Goal: Task Accomplishment & Management: Manage account settings

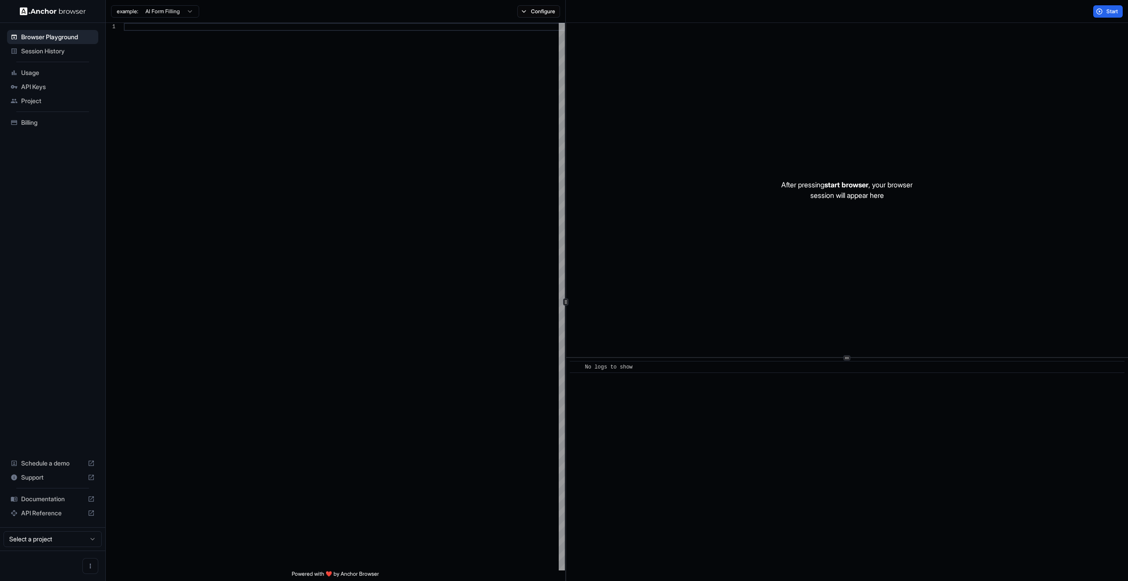
scroll to position [79, 0]
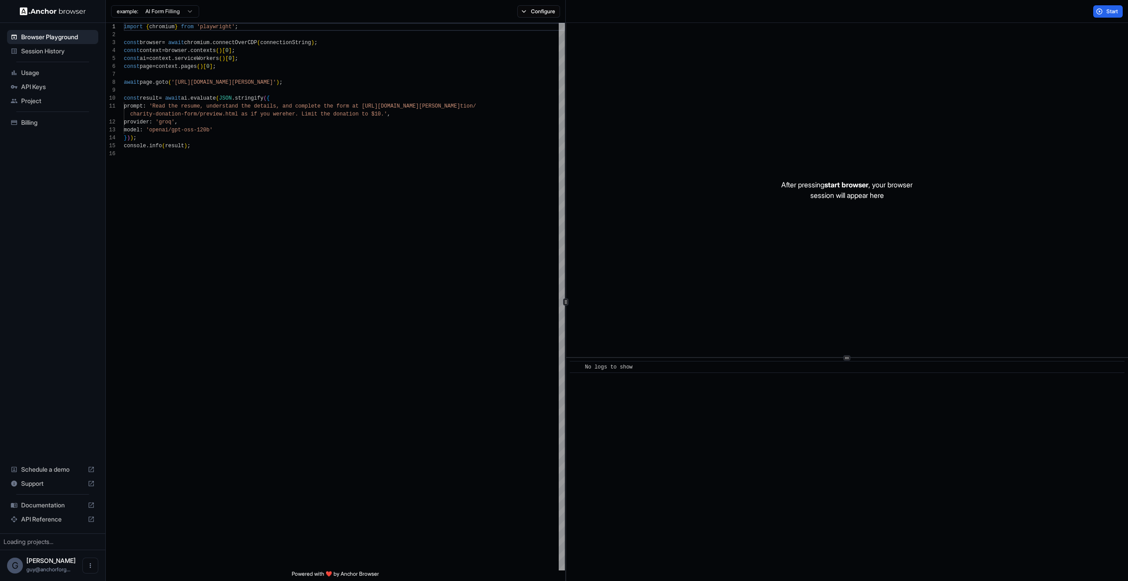
click at [45, 82] on span "API Keys" at bounding box center [58, 86] width 74 height 9
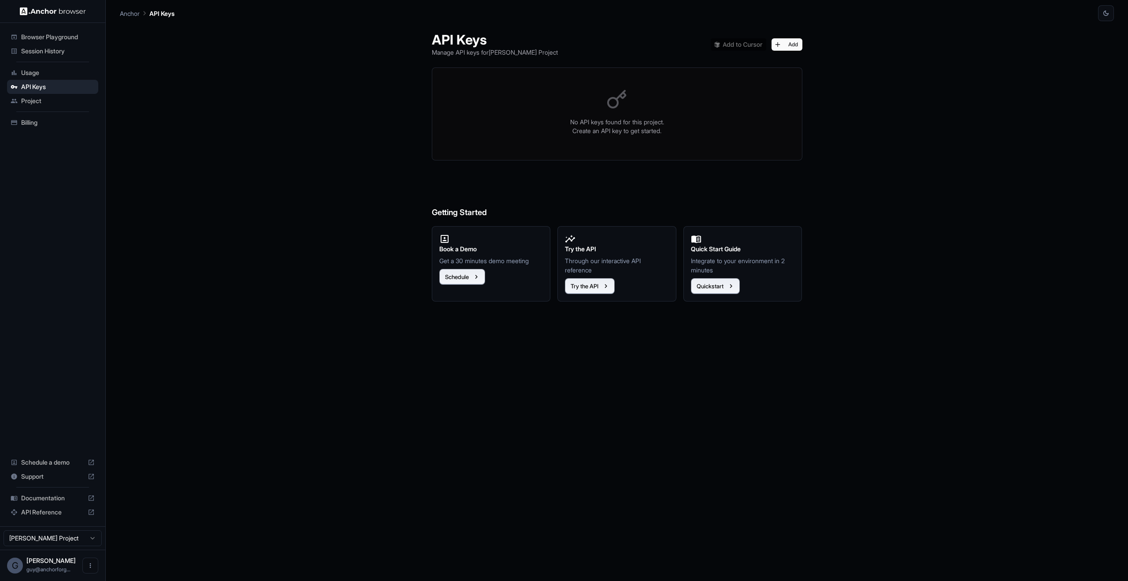
click at [572, 130] on p "Create an API key to get started." at bounding box center [617, 130] width 349 height 9
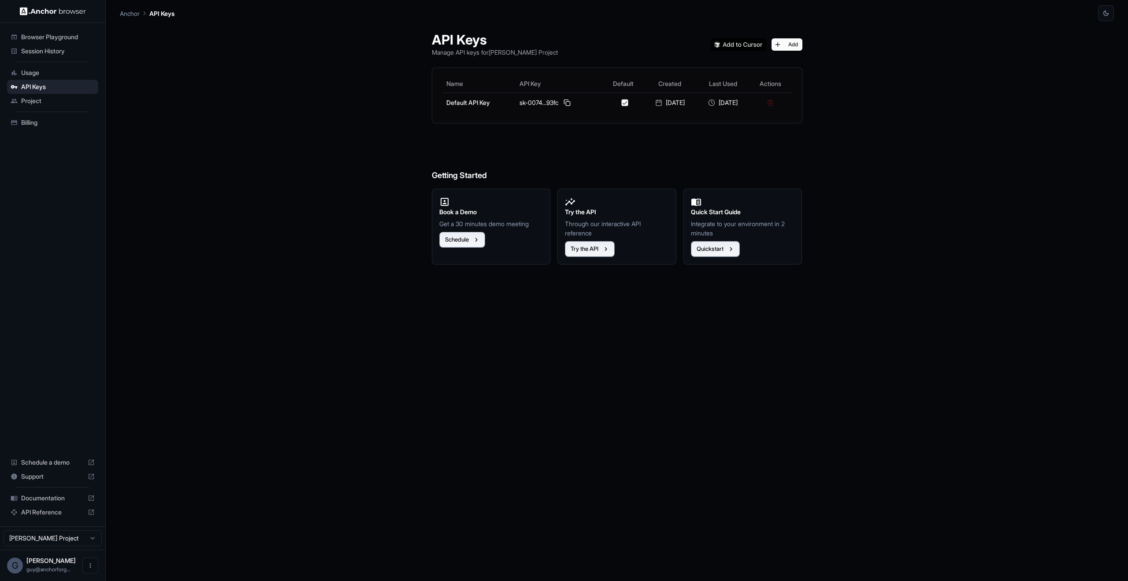
click at [78, 105] on span "Project" at bounding box center [58, 100] width 74 height 9
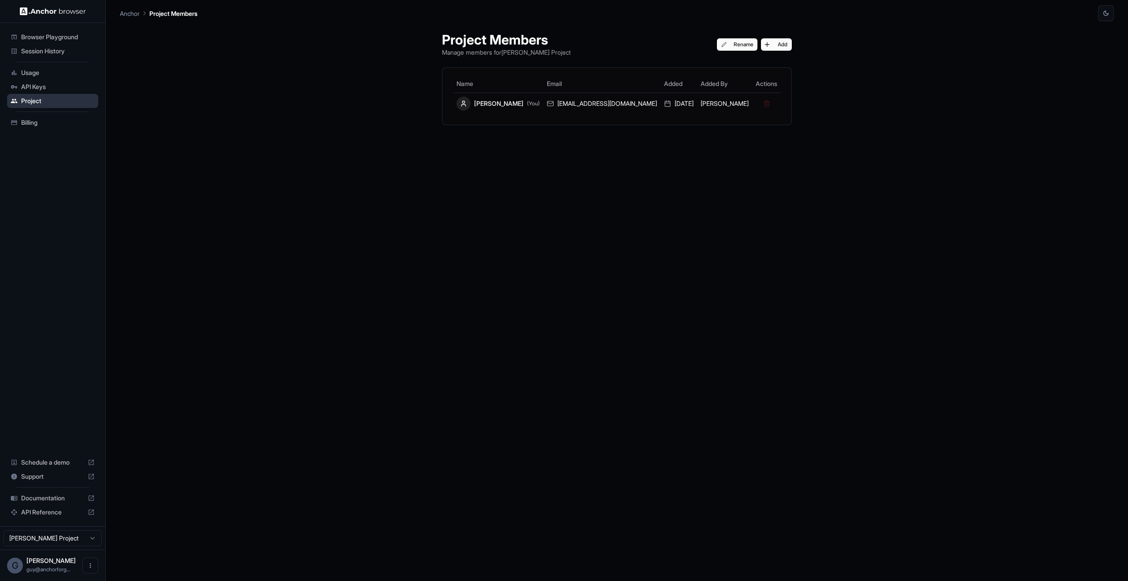
click at [37, 96] on div "Project" at bounding box center [52, 101] width 91 height 14
click at [39, 89] on span "API Keys" at bounding box center [58, 86] width 74 height 9
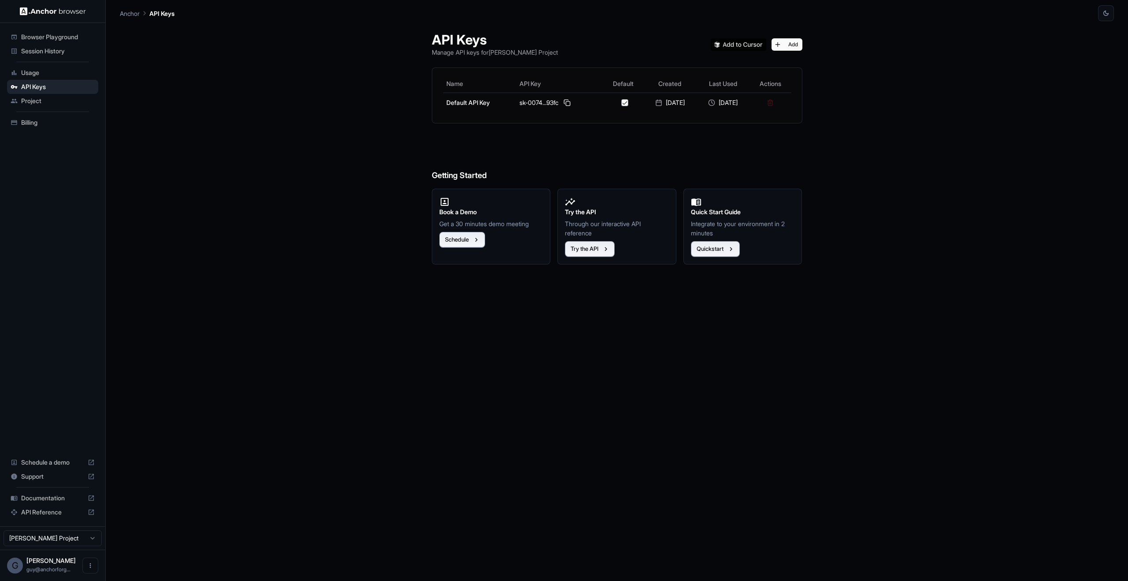
click at [60, 42] on div "Browser Playground" at bounding box center [52, 37] width 91 height 14
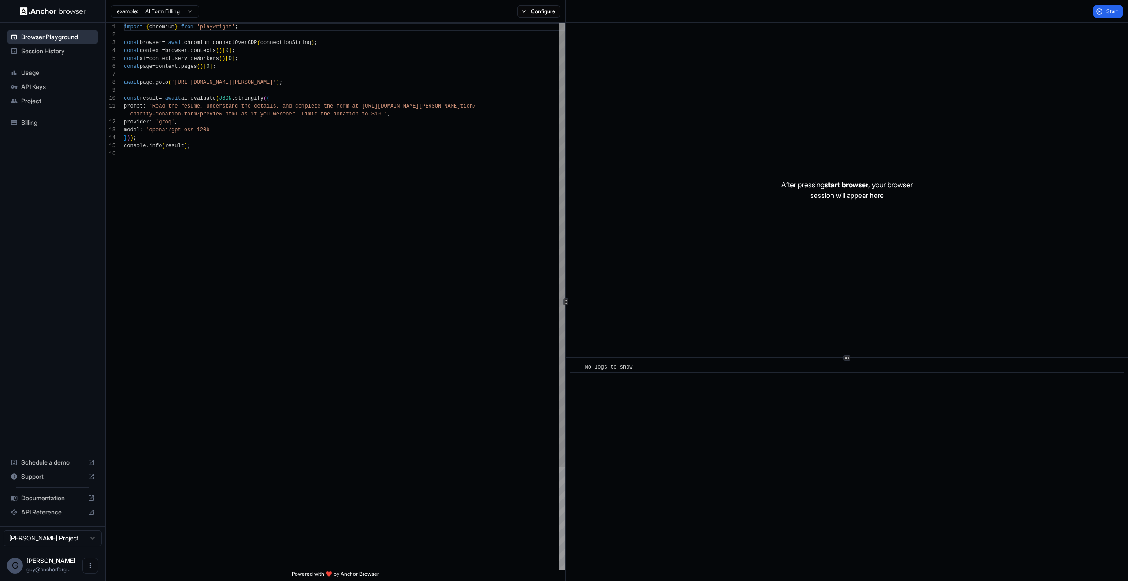
scroll to position [79, 0]
click at [59, 44] on li "Session History" at bounding box center [52, 51] width 91 height 14
click at [60, 48] on span "Session History" at bounding box center [58, 51] width 74 height 9
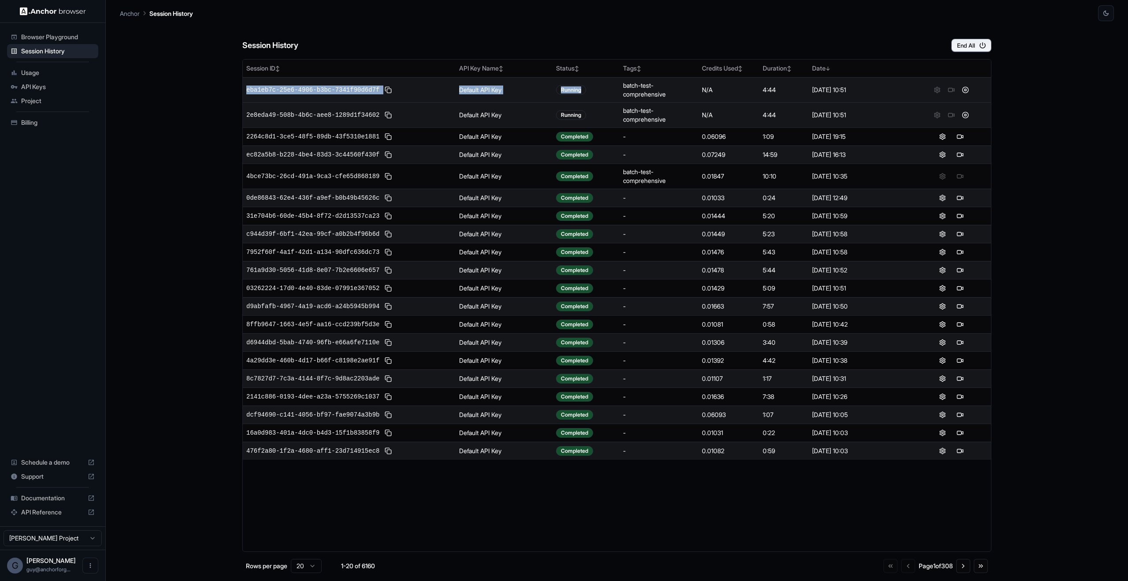
drag, startPoint x: 569, startPoint y: 53, endPoint x: 599, endPoint y: 99, distance: 54.6
click at [600, 99] on div "Session History End All Session ID ↕ API Key Name ↕ Status ↕ Tags ↕ Credits Use…" at bounding box center [616, 301] width 749 height 560
click at [291, 94] on span "eba1eb7c-25e6-4906-b3bc-7341f90d6d7f" at bounding box center [312, 89] width 133 height 9
click at [295, 92] on span "eba1eb7c-25e6-4906-b3bc-7341f90d6d7f" at bounding box center [312, 89] width 133 height 9
click at [309, 87] on span "eba1eb7c-25e6-4906-b3bc-7341f90d6d7f" at bounding box center [312, 89] width 133 height 9
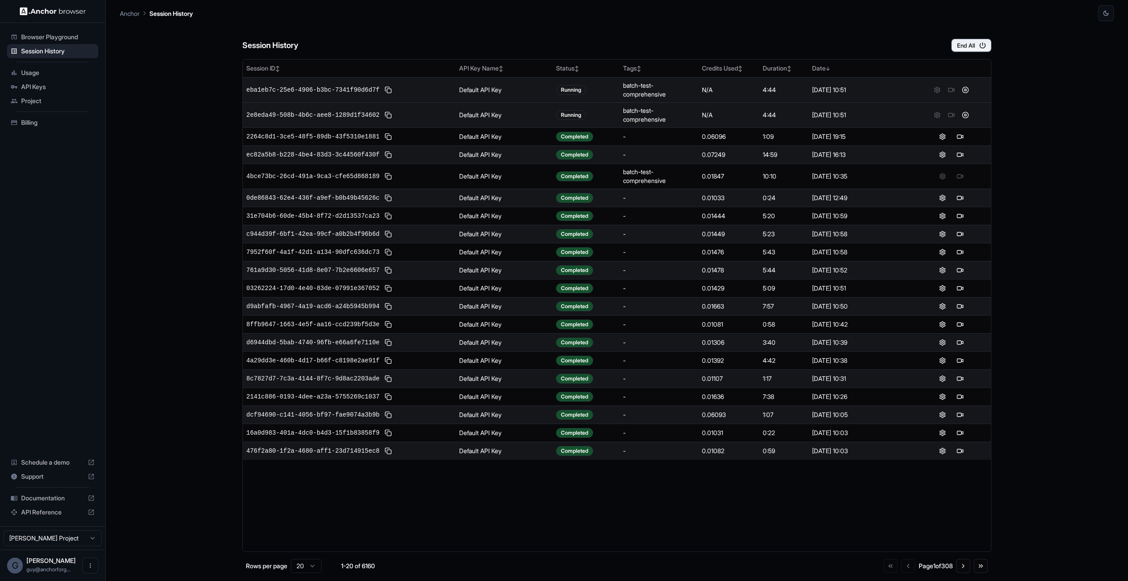
click at [311, 96] on td "eba1eb7c-25e6-4906-b3bc-7341f90d6d7f" at bounding box center [349, 89] width 213 height 25
click at [378, 88] on span "eba1eb7c-25e6-4906-b3bc-7341f90d6d7f" at bounding box center [312, 89] width 133 height 9
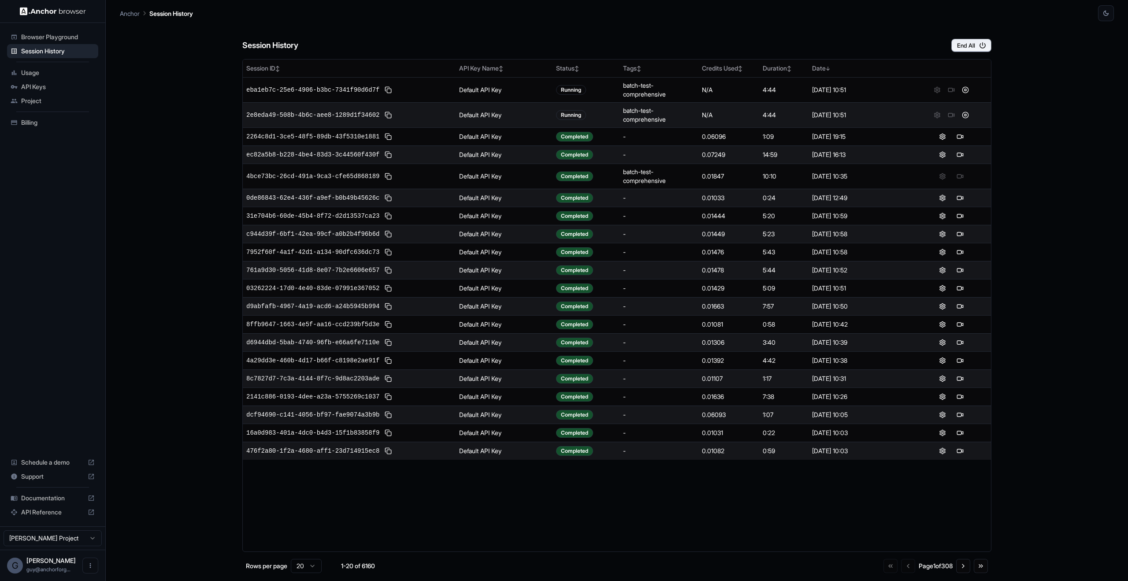
click at [961, 35] on div "Session History End All" at bounding box center [616, 36] width 749 height 31
click at [964, 51] on button "End All" at bounding box center [971, 45] width 40 height 13
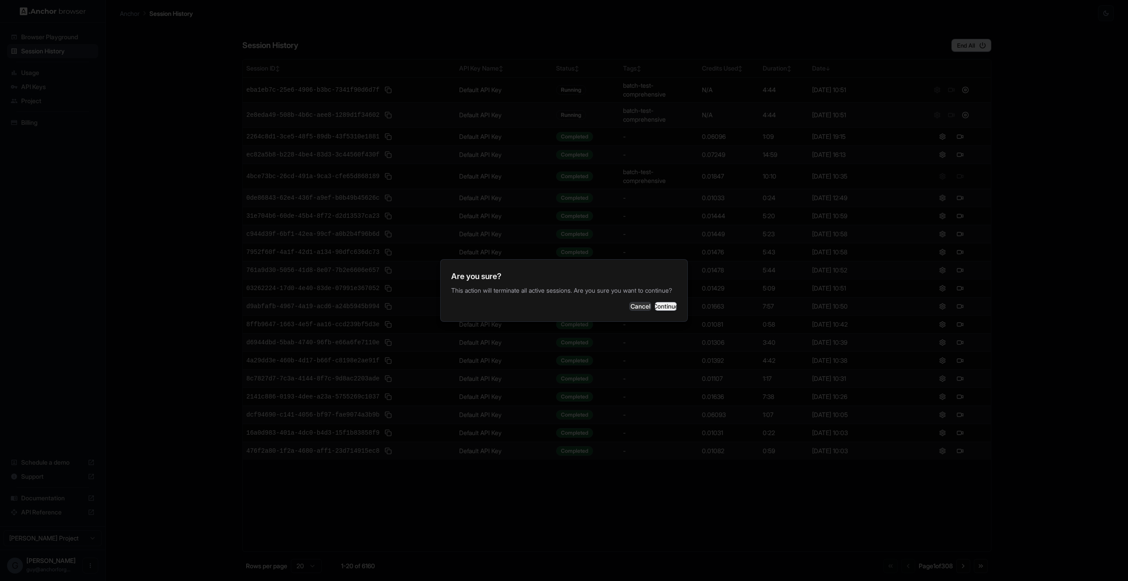
click at [655, 310] on button "Continue" at bounding box center [666, 306] width 22 height 9
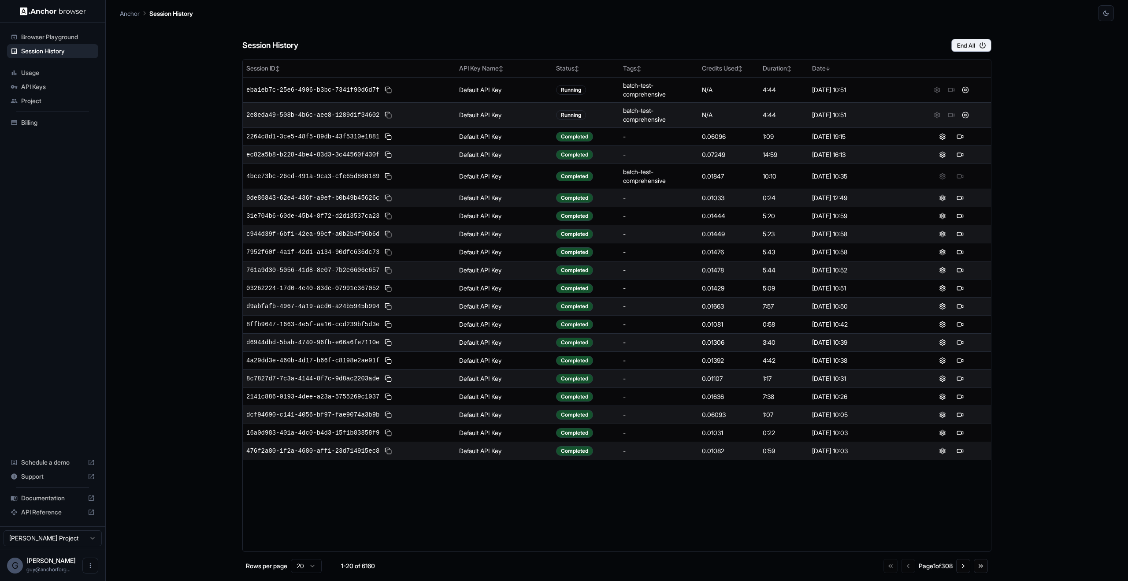
click at [341, 113] on span "2e8eda49-508b-4b6c-aee8-1289d1f34602" at bounding box center [312, 115] width 133 height 9
click at [332, 144] on td "2264c8d1-3ce5-48f5-89db-43f5310e1881" at bounding box center [349, 136] width 213 height 18
click at [334, 139] on span "2264c8d1-3ce5-48f5-89db-43f5310e1881" at bounding box center [312, 136] width 133 height 9
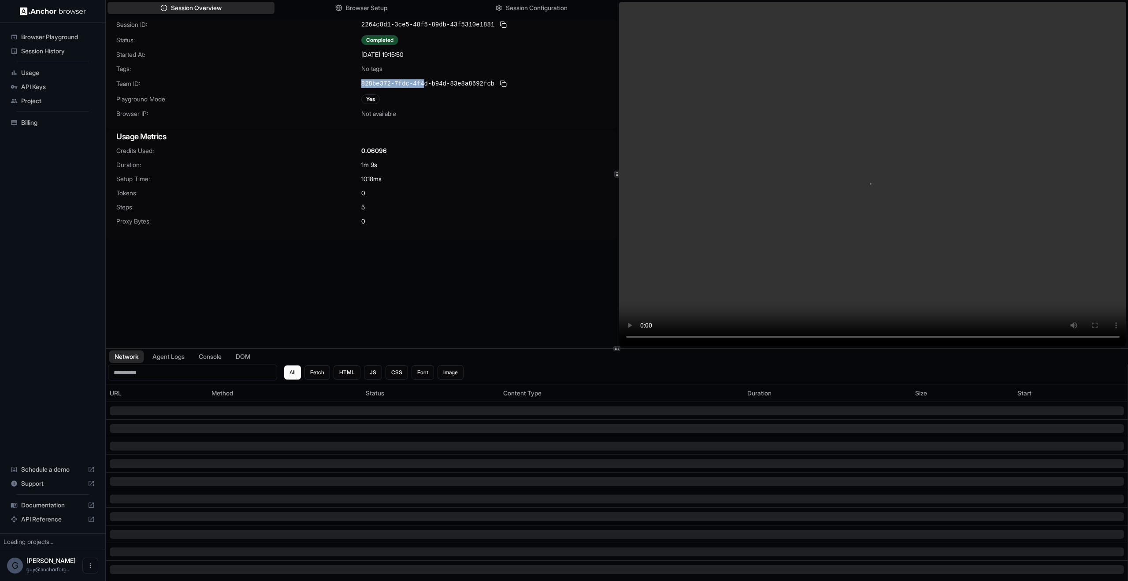
drag, startPoint x: 327, startPoint y: 81, endPoint x: 433, endPoint y: 88, distance: 106.0
click at [433, 88] on div "Team ID: 828be372-7fdc-4f4d-b94d-83e8a8692fcb" at bounding box center [361, 83] width 490 height 11
click at [504, 94] on div "Yes" at bounding box center [483, 99] width 245 height 10
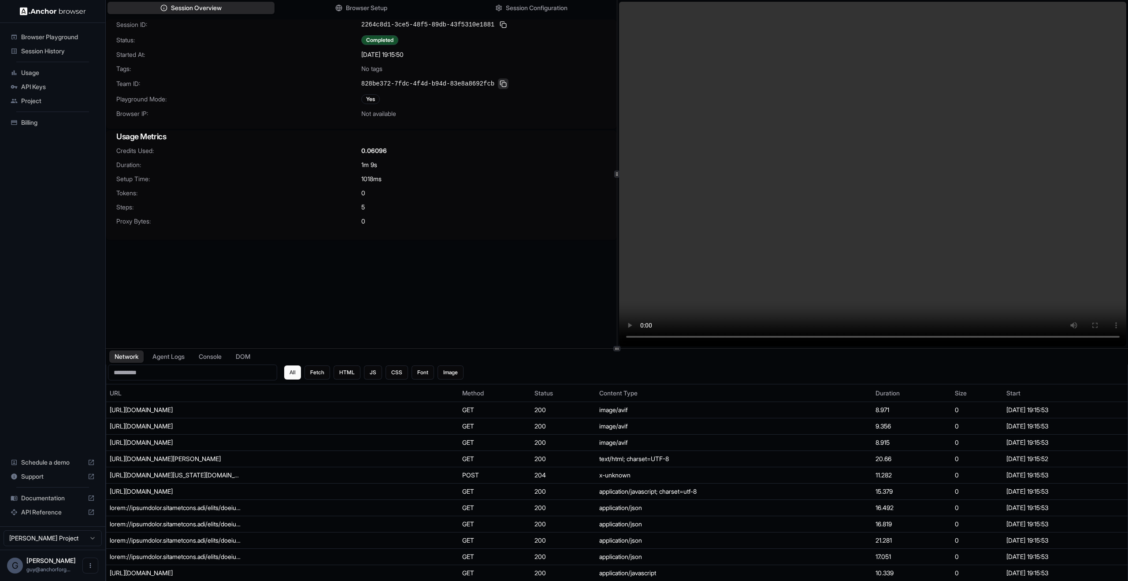
drag, startPoint x: 518, startPoint y: 84, endPoint x: 503, endPoint y: 85, distance: 15.0
click at [517, 84] on div "828be372-7fdc-4f4d-b94d-83e8a8692fcb" at bounding box center [483, 83] width 245 height 11
click at [503, 85] on button at bounding box center [503, 83] width 11 height 11
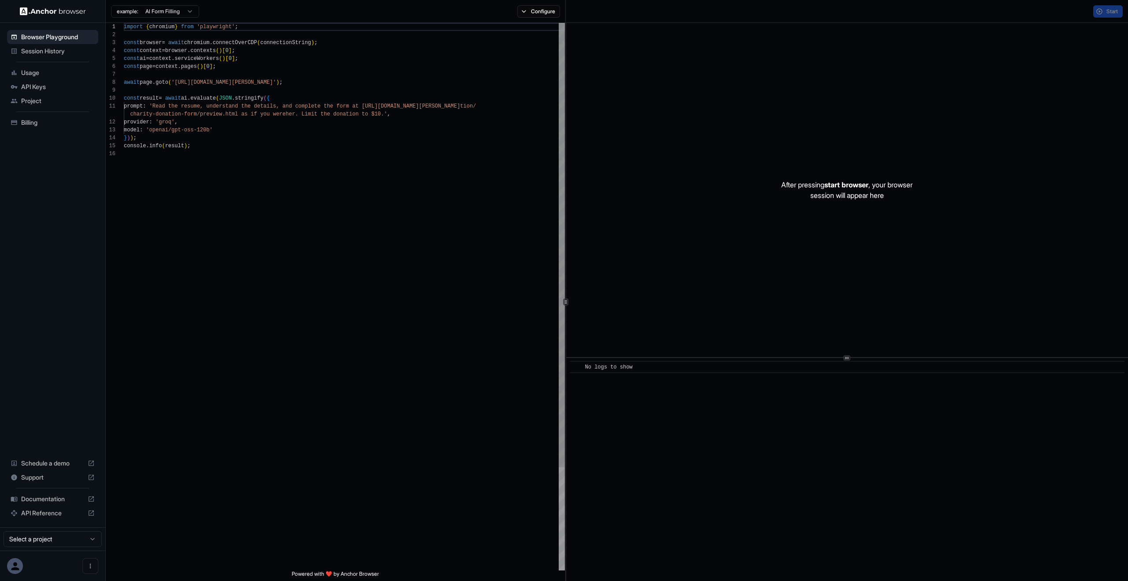
scroll to position [79, 0]
click at [36, 42] on div "Browser Playground" at bounding box center [52, 37] width 91 height 14
click at [37, 48] on span "Session History" at bounding box center [58, 51] width 74 height 9
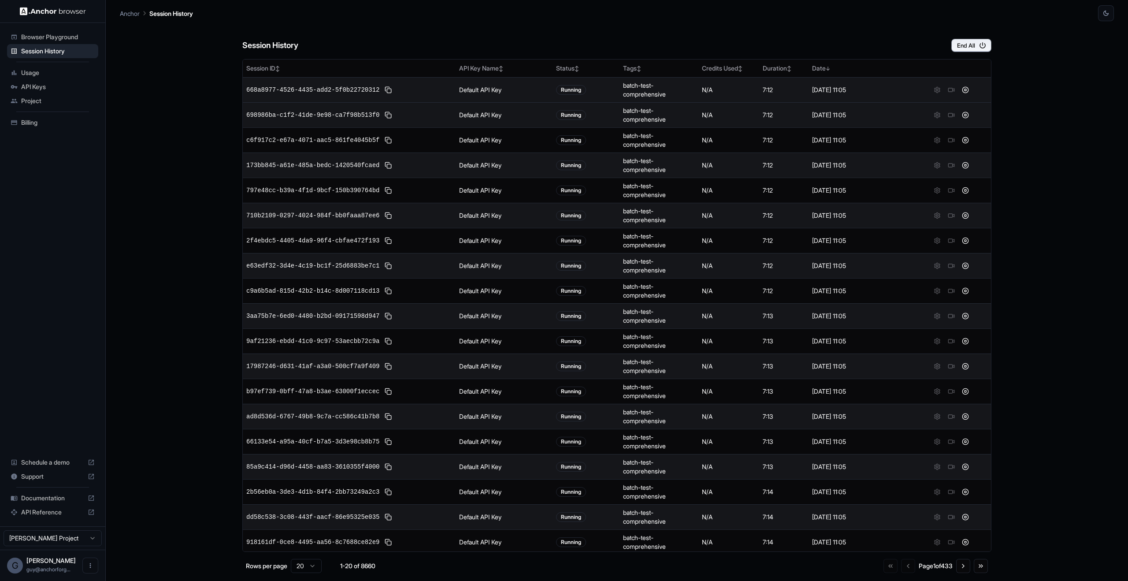
click at [960, 83] on td at bounding box center [951, 89] width 79 height 25
click at [960, 89] on button at bounding box center [965, 90] width 11 height 11
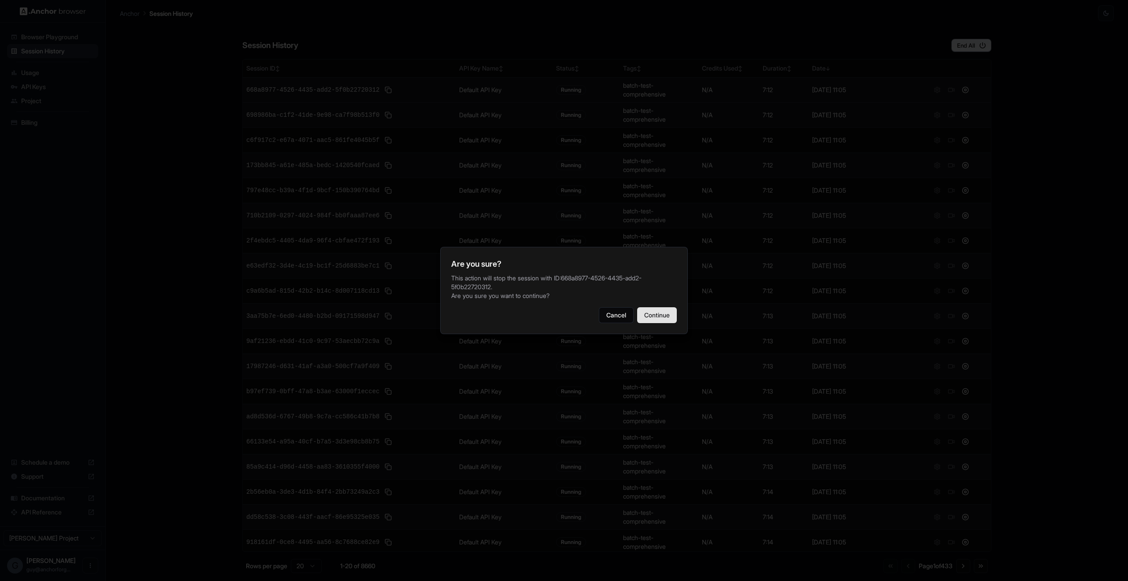
click at [661, 308] on button "Continue" at bounding box center [657, 315] width 40 height 16
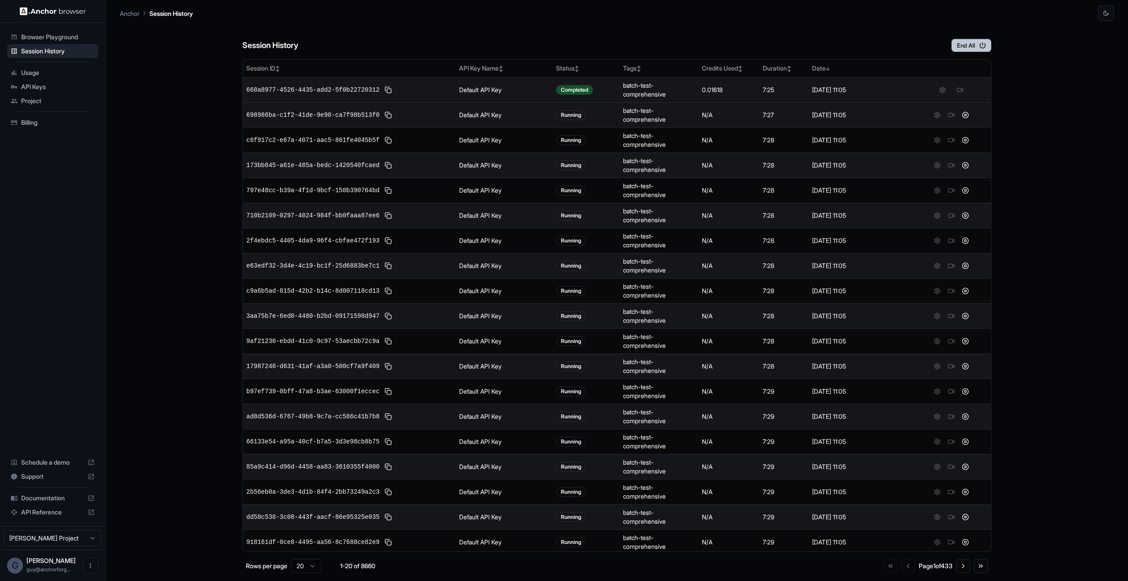
click at [972, 46] on button "End All" at bounding box center [971, 45] width 40 height 13
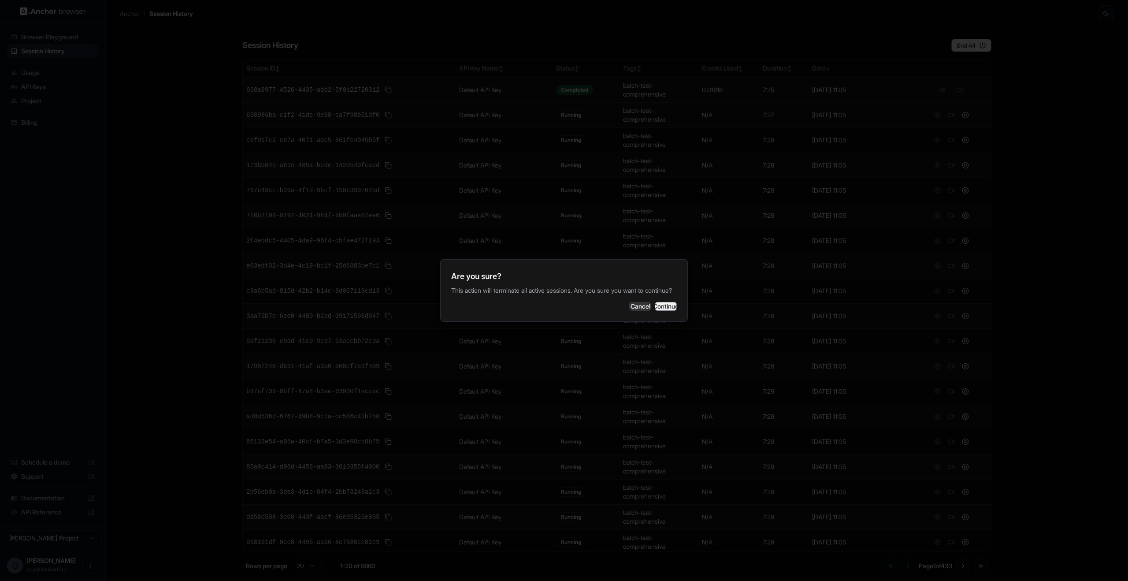
click at [675, 308] on button "Continue" at bounding box center [666, 306] width 22 height 9
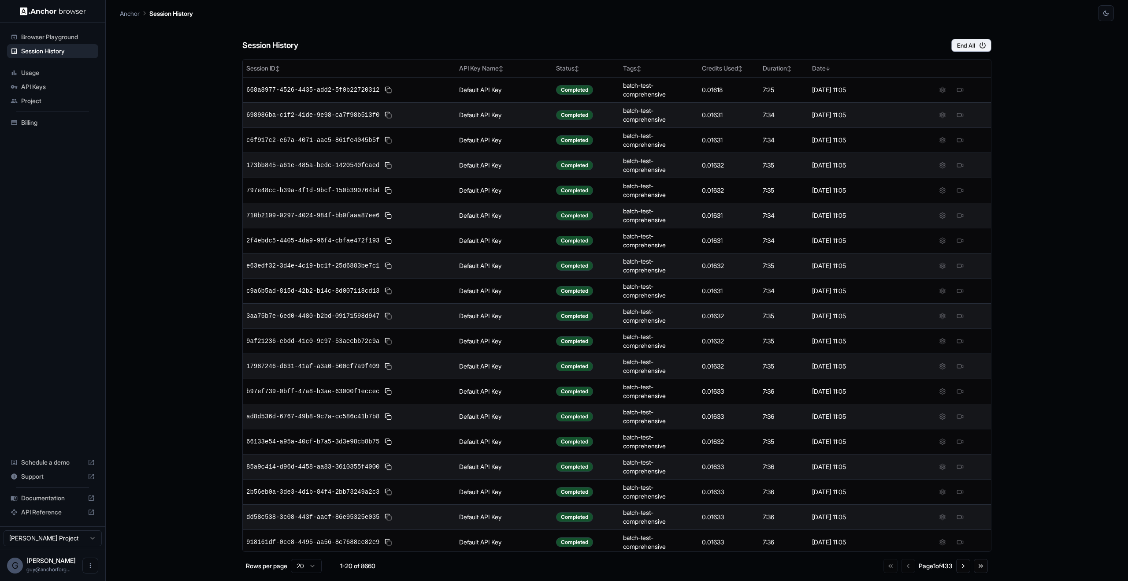
scroll to position [28, 0]
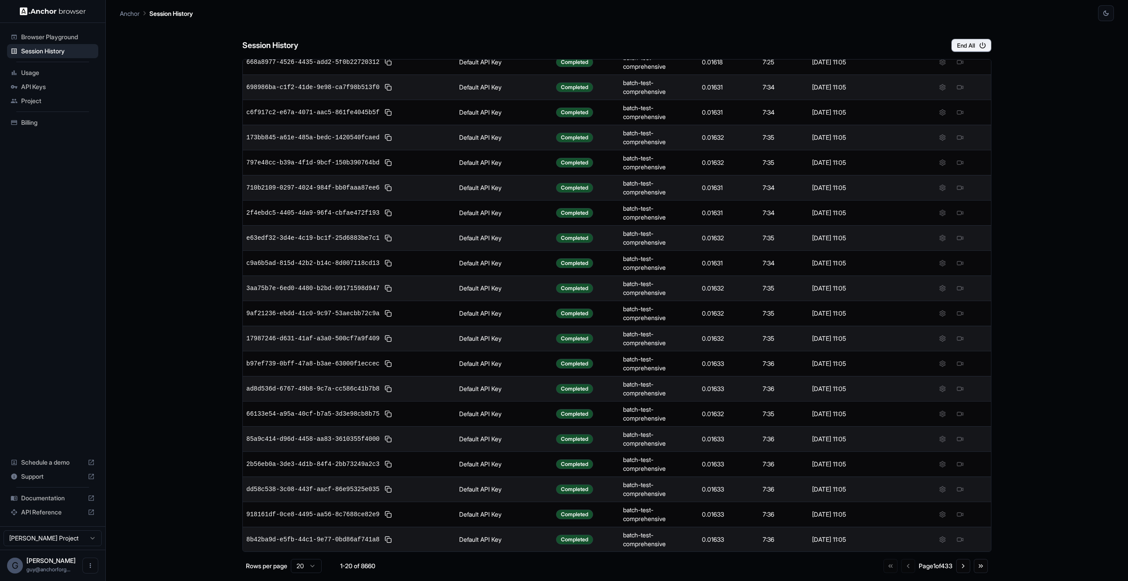
click at [972, 567] on div "Go to first page Go to previous page Page 1 of 433 Go to next page Go to last p…" at bounding box center [935, 566] width 104 height 14
click at [966, 568] on button "Go to next page" at bounding box center [963, 566] width 14 height 14
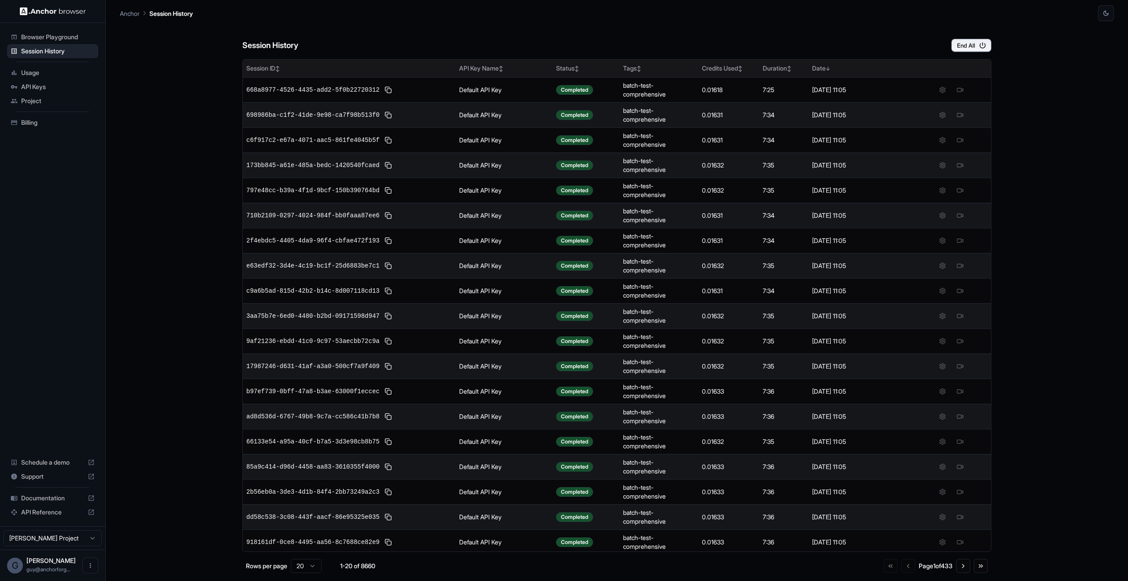
click at [580, 67] on div "Status ↕" at bounding box center [586, 68] width 60 height 9
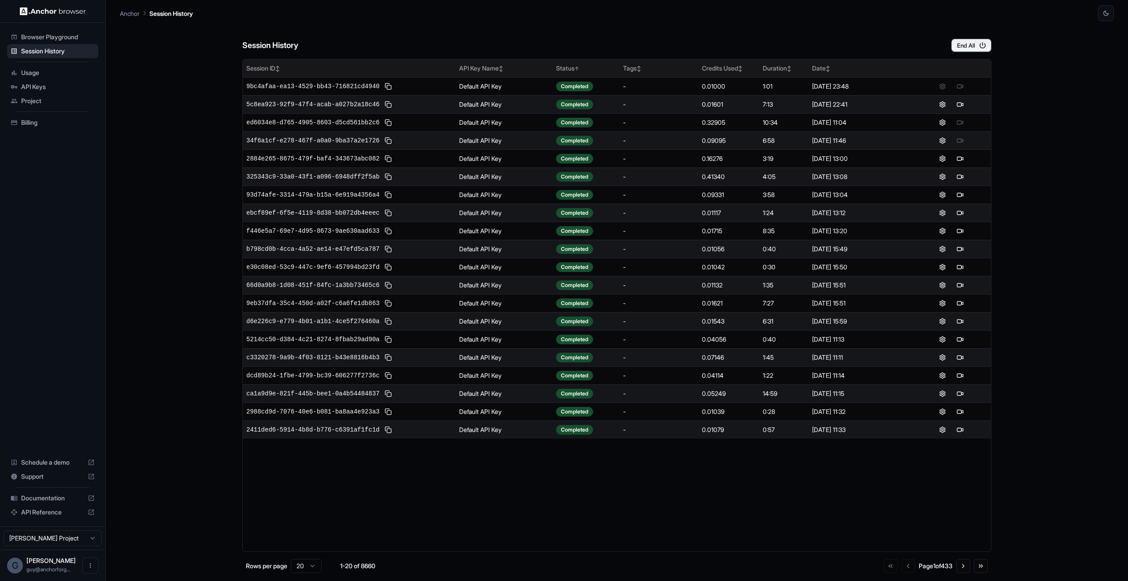
click at [577, 68] on span "↑" at bounding box center [577, 68] width 4 height 7
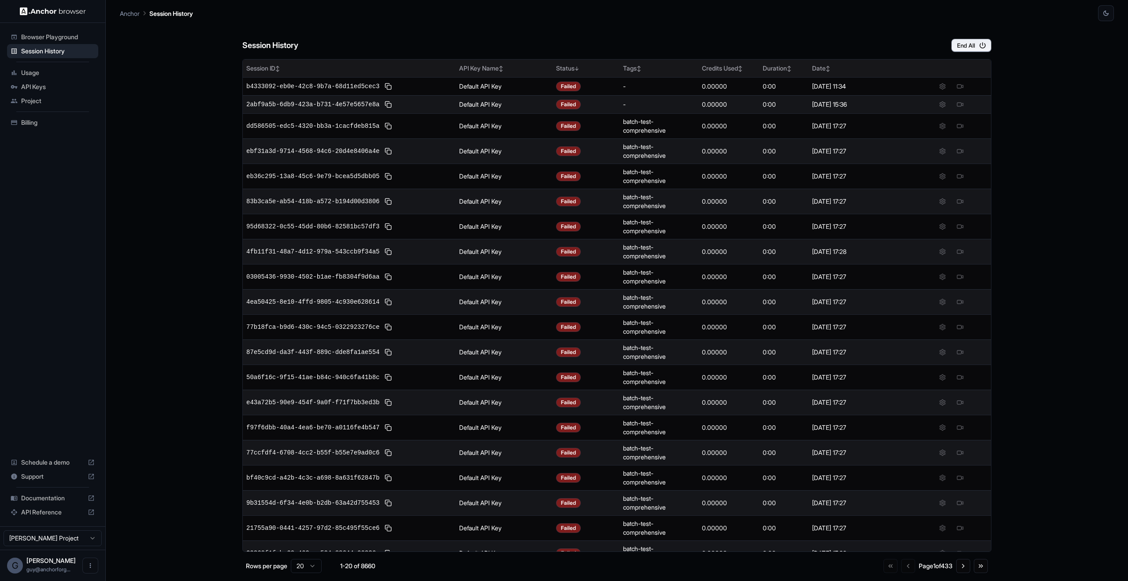
click at [571, 69] on div "Status ↓" at bounding box center [586, 68] width 60 height 9
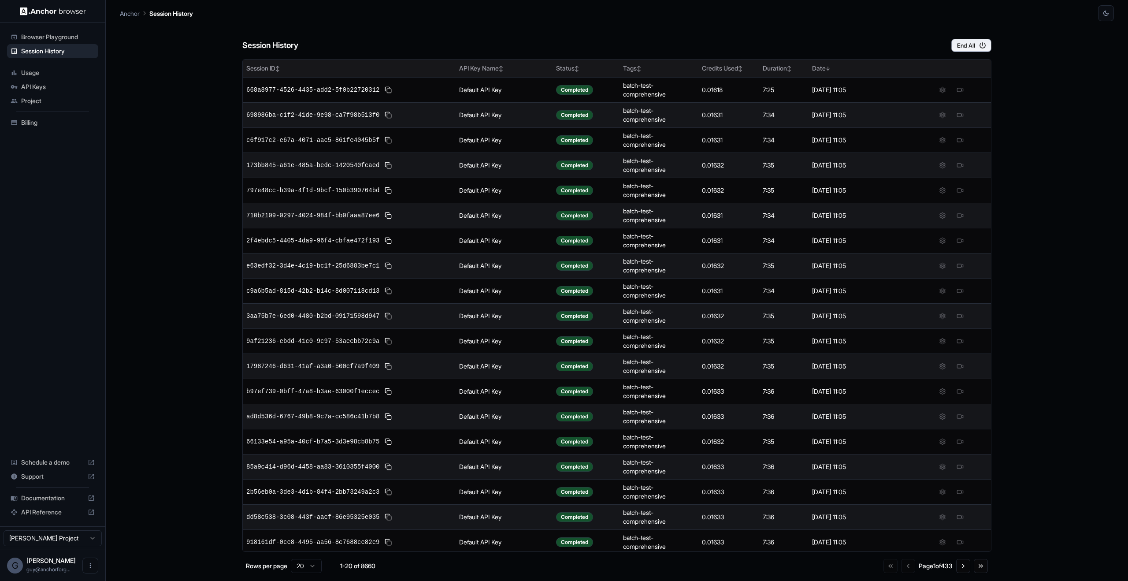
click at [575, 68] on span "↕" at bounding box center [577, 68] width 4 height 7
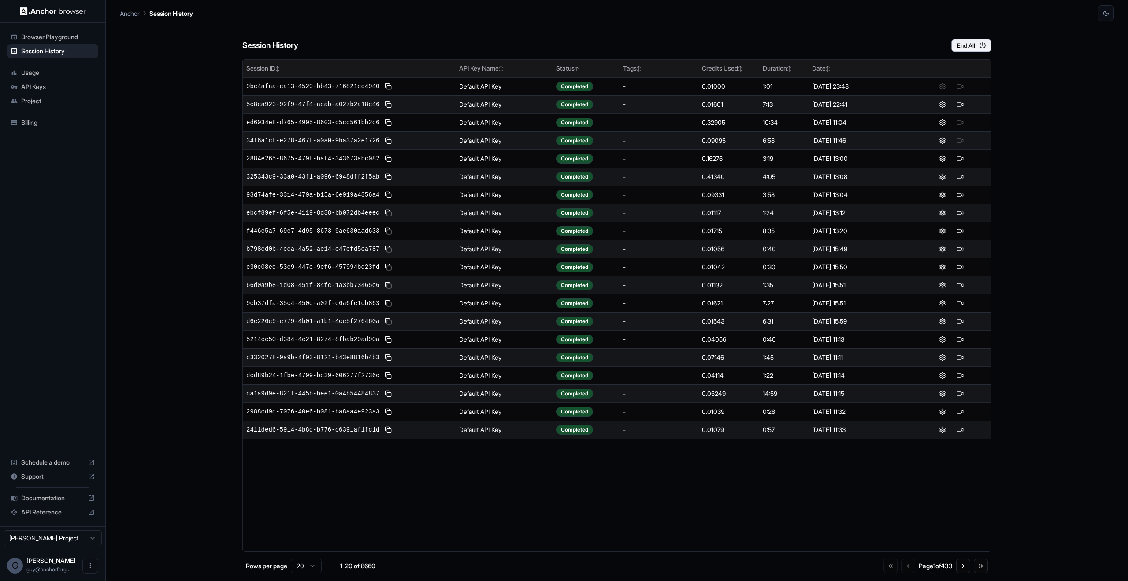
click at [579, 68] on span "↑" at bounding box center [577, 68] width 4 height 7
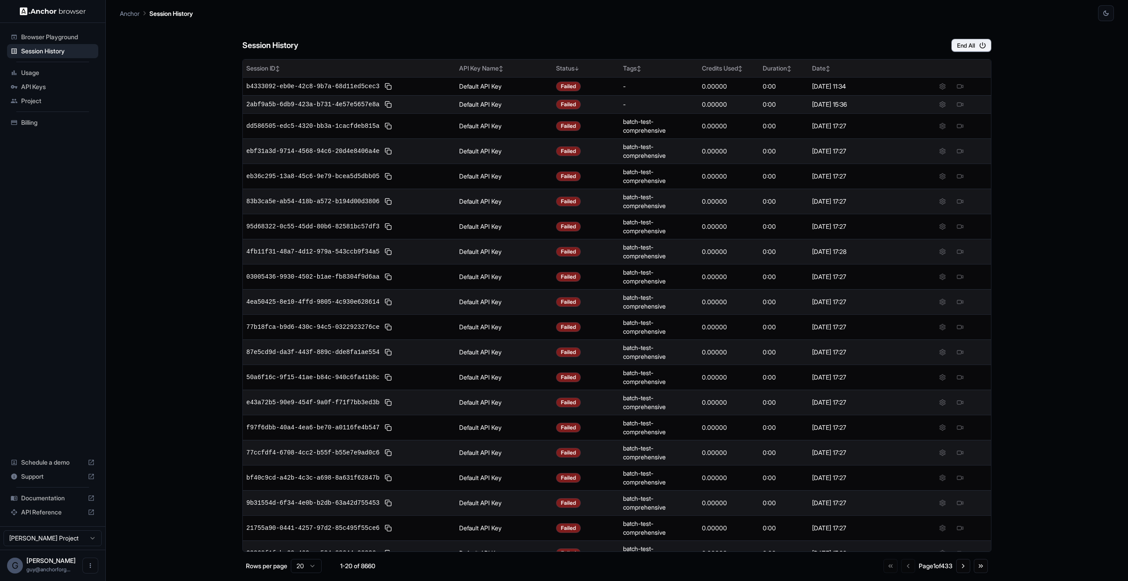
click at [579, 68] on div "Status ↓" at bounding box center [586, 68] width 60 height 9
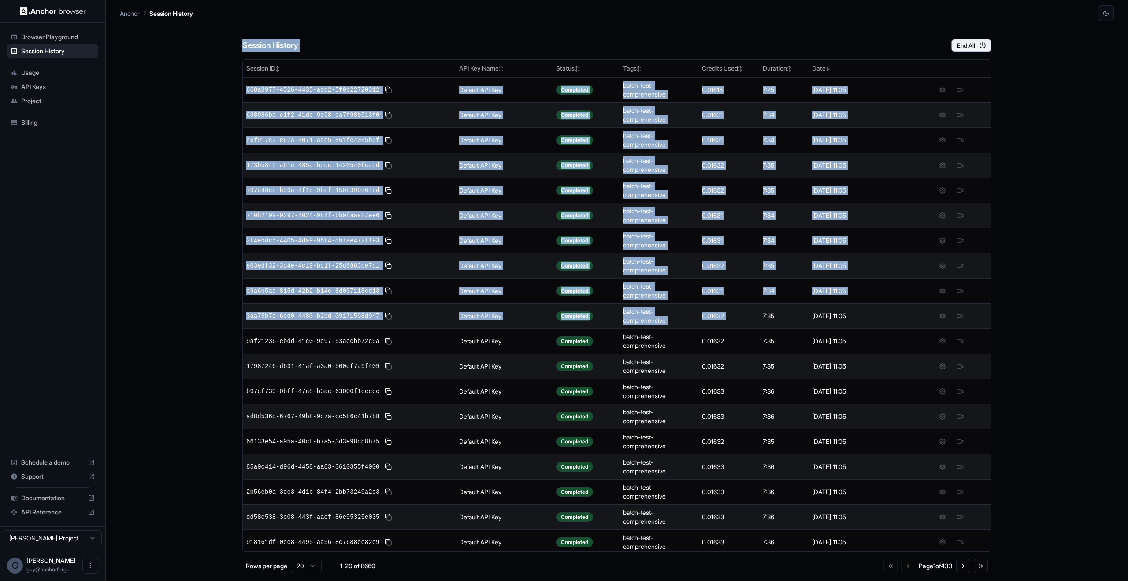
drag, startPoint x: 532, startPoint y: 32, endPoint x: 782, endPoint y: 327, distance: 386.4
click at [782, 327] on div "Session History End All Session ID ↕ API Key Name ↕ Status ↕ Tags ↕ Credits Use…" at bounding box center [616, 301] width 749 height 560
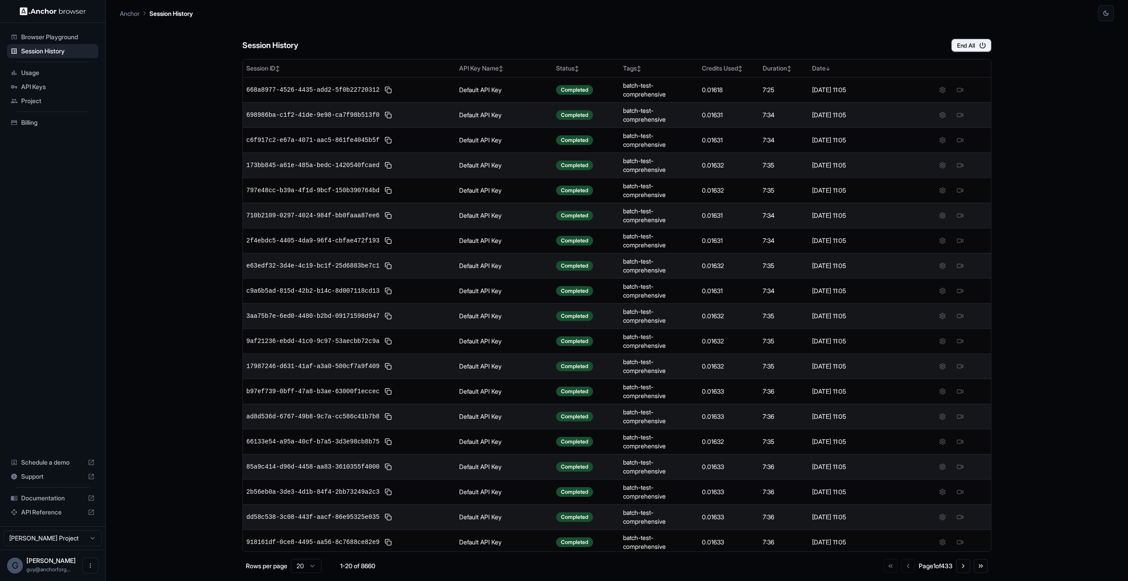
click at [1057, 314] on div "Session History End All Session ID ↕ API Key Name ↕ Status ↕ Tags ↕ Credits Use…" at bounding box center [617, 301] width 994 height 560
click at [1035, 107] on div "Session History End All Session ID ↕ API Key Name ↕ Status ↕ Tags ↕ Credits Use…" at bounding box center [617, 301] width 994 height 560
click at [957, 39] on button "End All" at bounding box center [971, 45] width 40 height 13
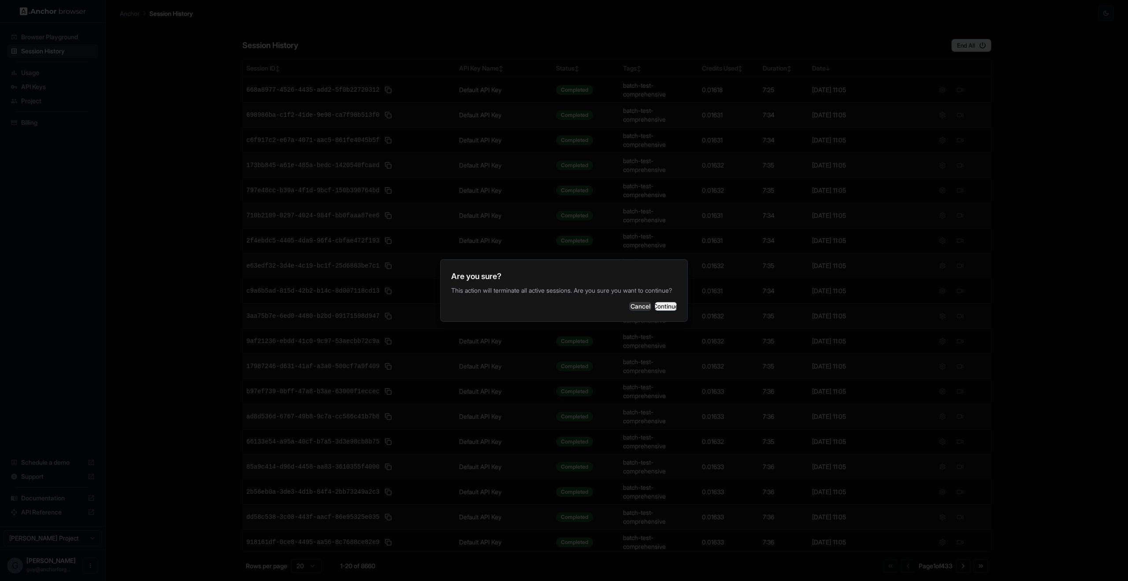
click at [655, 305] on button "Continue" at bounding box center [666, 306] width 22 height 9
